Goal: Transaction & Acquisition: Purchase product/service

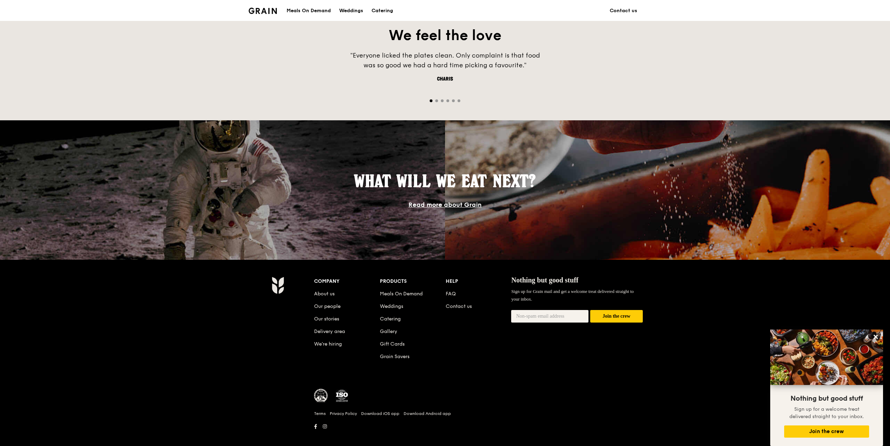
scroll to position [491, 0]
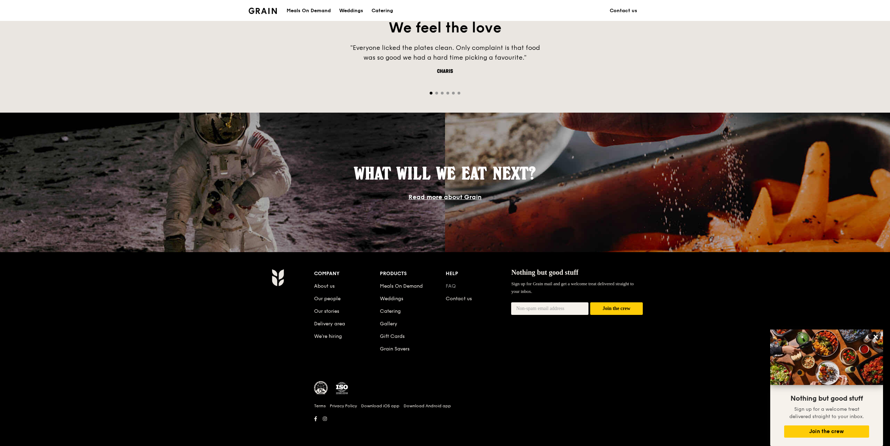
click at [454, 284] on link "FAQ" at bounding box center [451, 286] width 10 height 6
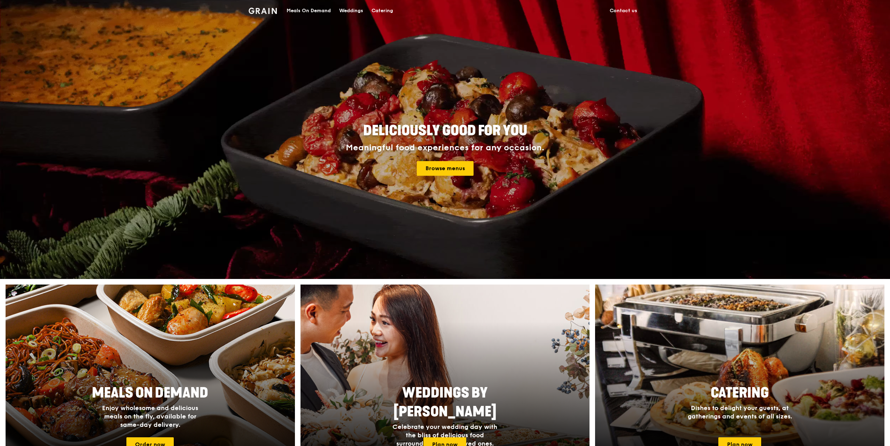
click at [307, 11] on div "Meals On Demand" at bounding box center [309, 10] width 44 height 21
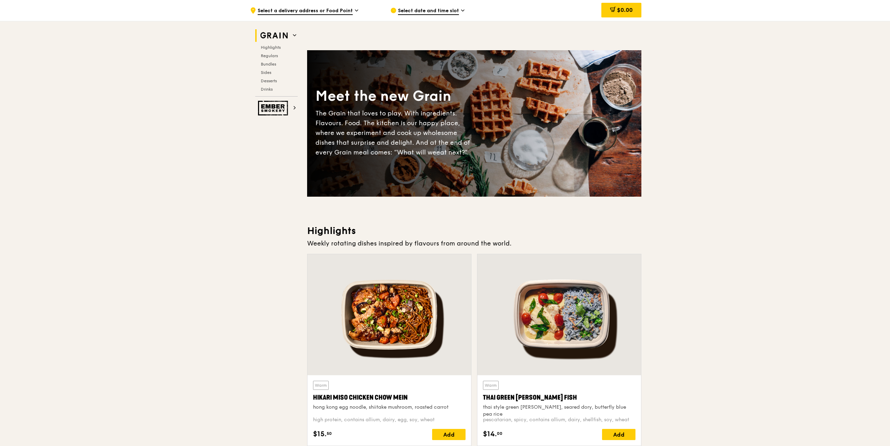
scroll to position [209, 0]
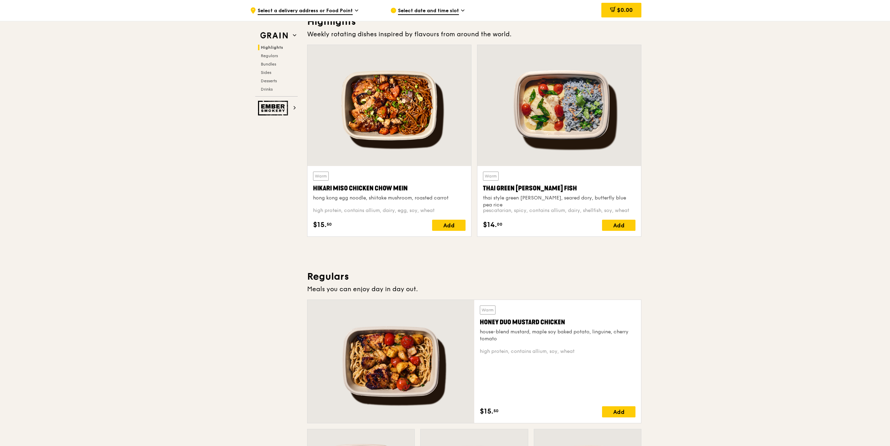
click at [98, 13] on div ".cls-1 { fill: none; stroke: #fff; stroke-linecap: round; stroke-linejoin: roun…" at bounding box center [445, 10] width 890 height 21
